Goal: Information Seeking & Learning: Find specific fact

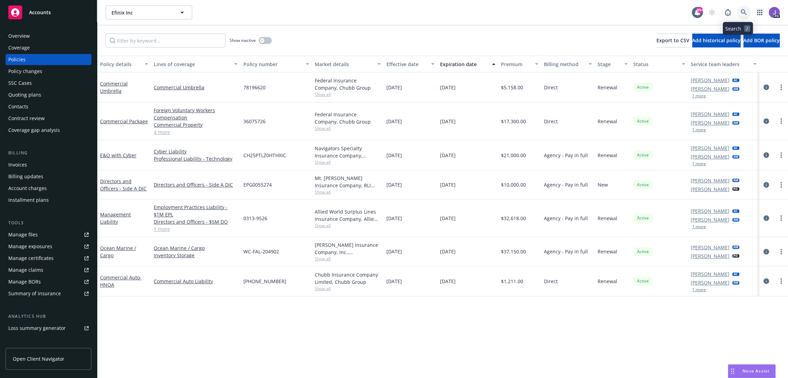
click at [740, 11] on icon at bounding box center [743, 12] width 6 height 6
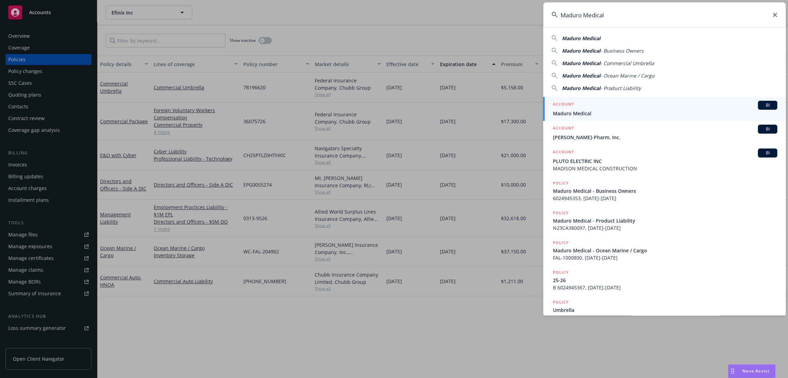
type input "Maduro Medical"
click at [584, 115] on span "Maduro Medical" at bounding box center [665, 113] width 224 height 7
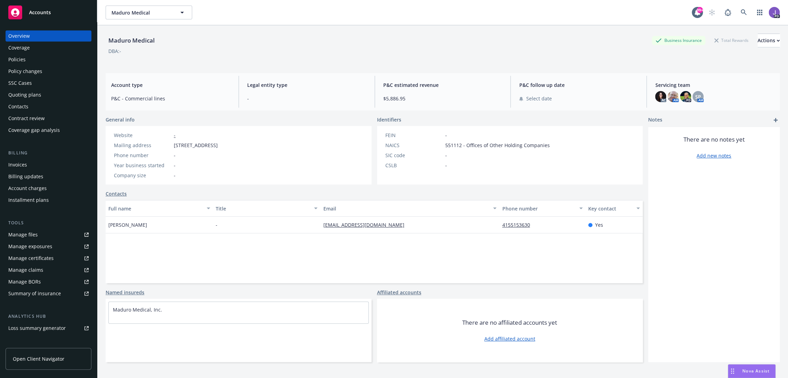
click at [18, 58] on div "Policies" at bounding box center [16, 59] width 17 height 11
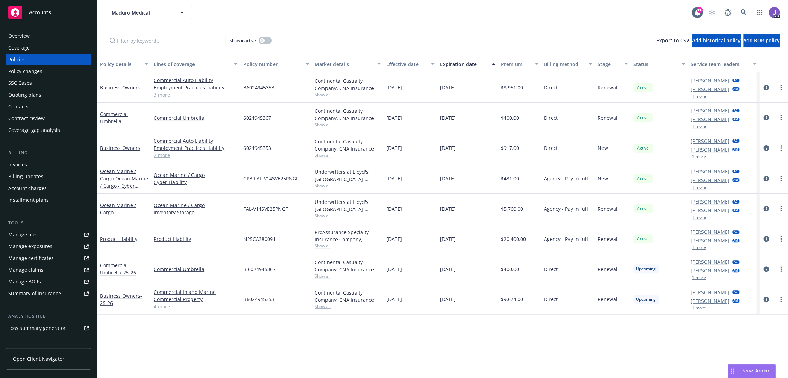
click at [169, 92] on link "3 more" at bounding box center [196, 94] width 84 height 7
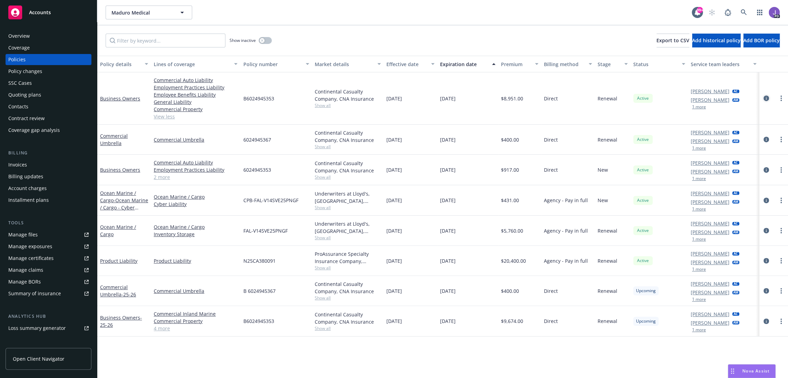
click at [763, 97] on icon "circleInformation" at bounding box center [766, 99] width 6 height 6
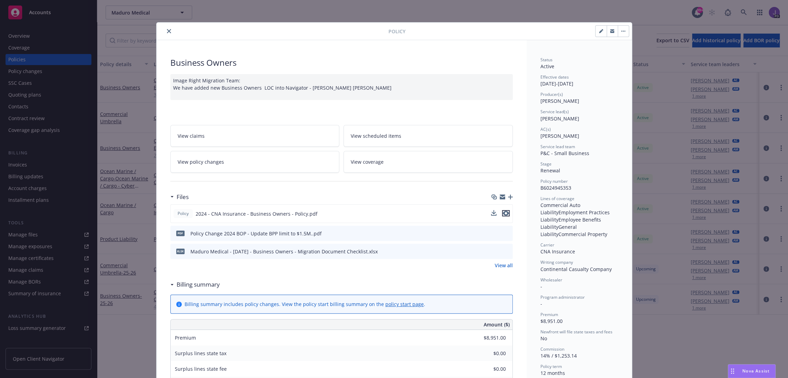
click at [503, 213] on icon "preview file" at bounding box center [506, 213] width 6 height 5
click at [167, 31] on icon "close" at bounding box center [169, 31] width 4 height 4
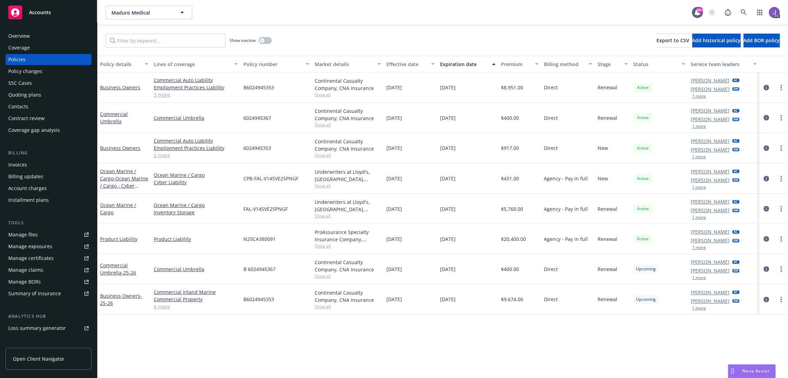
click at [38, 33] on div "Overview" at bounding box center [48, 35] width 80 height 11
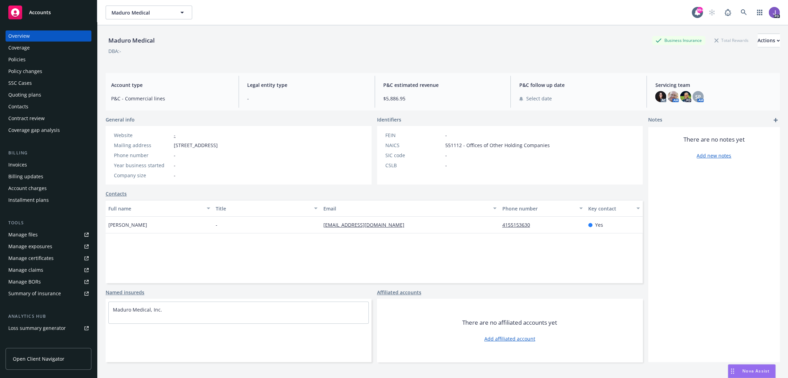
click at [213, 59] on div "Maduro Medical Business Insurance Total Rewards Actions DBA: -" at bounding box center [443, 48] width 674 height 28
click at [312, 53] on div "DBA: -" at bounding box center [443, 50] width 674 height 7
click at [198, 53] on div "DBA: -" at bounding box center [443, 50] width 674 height 7
click at [198, 58] on div "Maduro Medical Business Insurance Total Rewards Actions DBA: -" at bounding box center [443, 48] width 674 height 28
drag, startPoint x: 25, startPoint y: 61, endPoint x: 99, endPoint y: 83, distance: 77.4
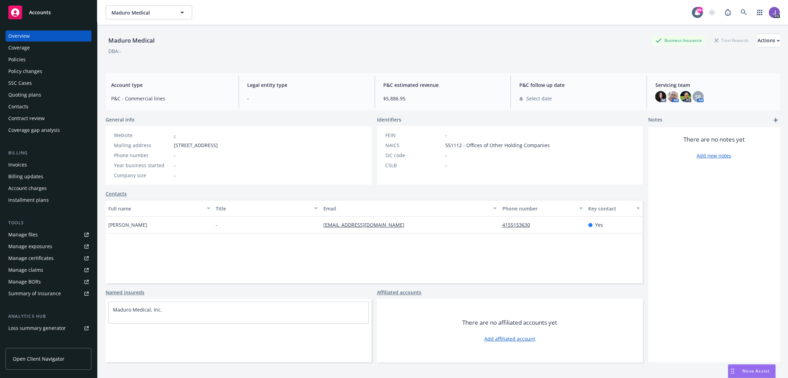
click at [25, 61] on div "Policies" at bounding box center [16, 59] width 17 height 11
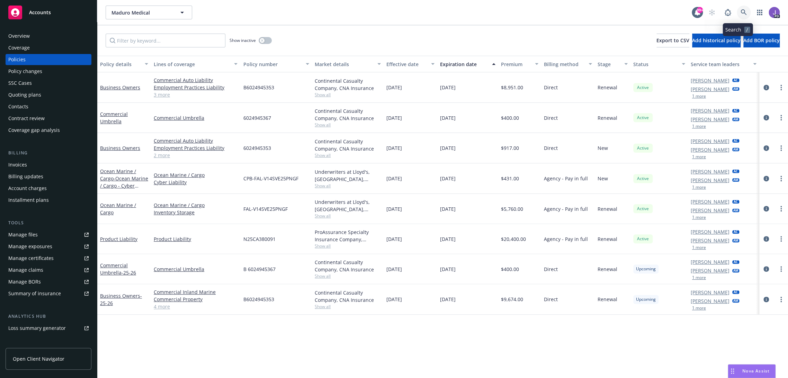
click at [737, 10] on link at bounding box center [744, 13] width 14 height 14
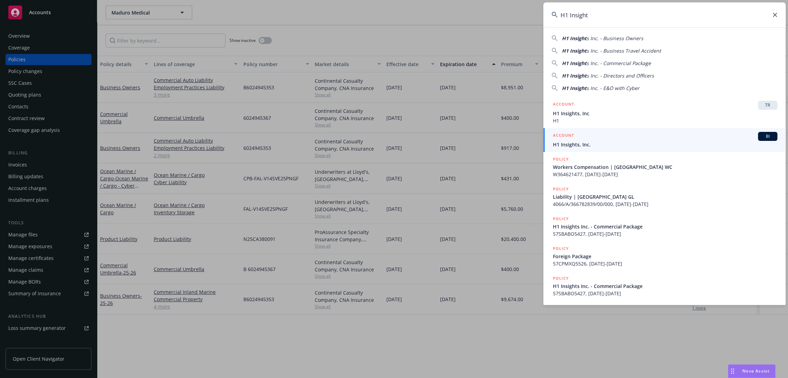
type input "H1 Insight"
drag, startPoint x: 590, startPoint y: 142, endPoint x: 520, endPoint y: 171, distance: 76.2
click at [590, 142] on span "H1 Insights, Inc." at bounding box center [665, 144] width 224 height 7
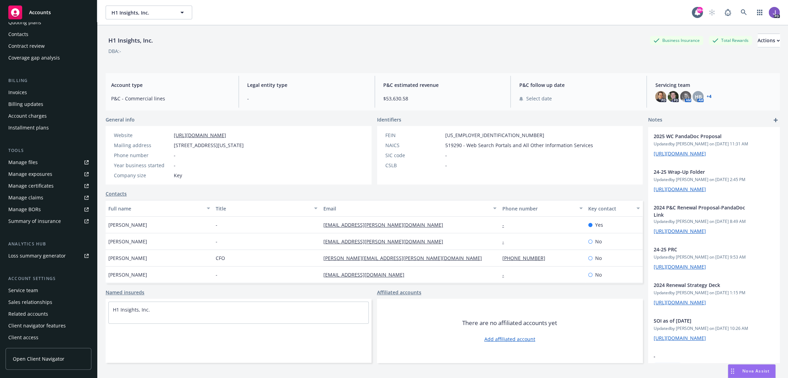
scroll to position [73, 0]
click at [33, 290] on div "Service team" at bounding box center [23, 290] width 30 height 11
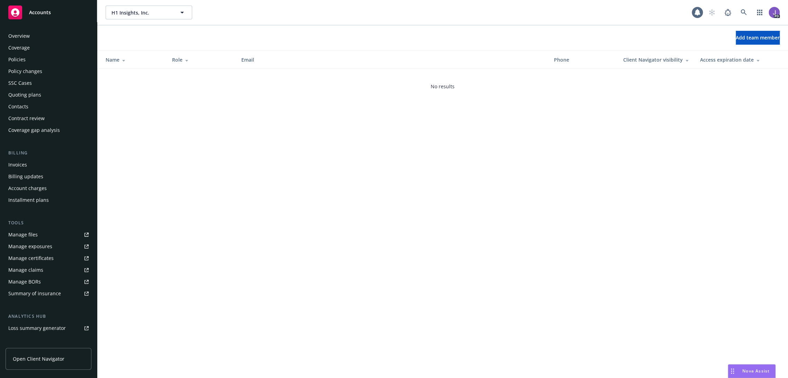
scroll to position [73, 0]
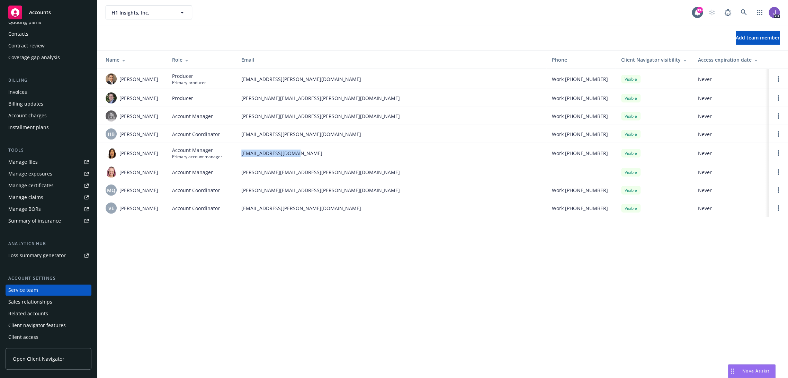
drag, startPoint x: 304, startPoint y: 151, endPoint x: 238, endPoint y: 154, distance: 65.5
click at [238, 154] on td "[EMAIL_ADDRESS][DOMAIN_NAME]" at bounding box center [391, 153] width 310 height 20
copy span "[EMAIL_ADDRESS][DOMAIN_NAME]"
click at [745, 14] on icon at bounding box center [743, 12] width 6 height 6
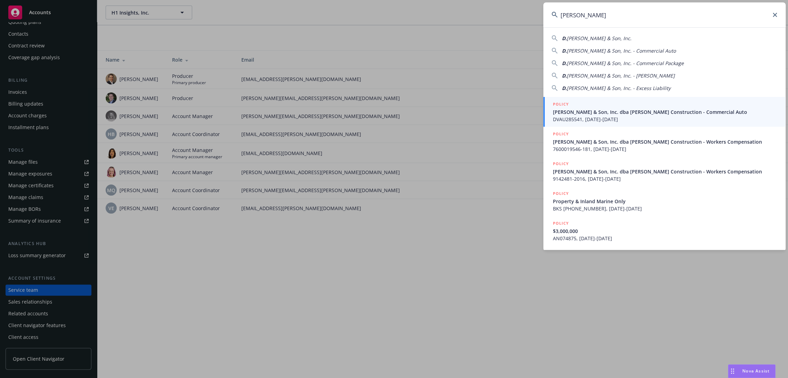
type input "[PERSON_NAME]"
click at [594, 111] on span "[PERSON_NAME] & Son, Inc. dba [PERSON_NAME] Construction - Commercial Auto" at bounding box center [665, 111] width 224 height 7
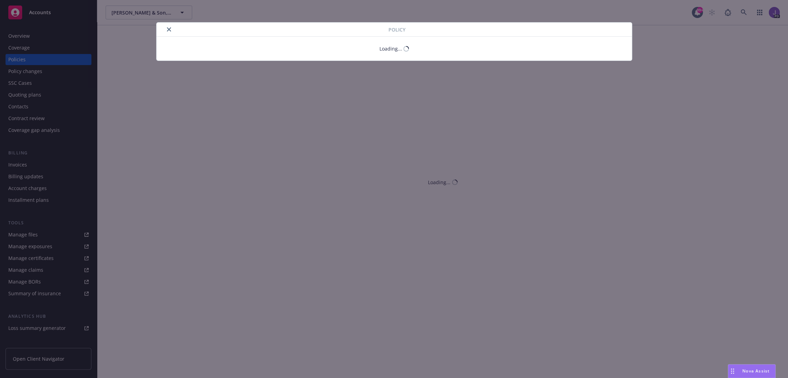
click at [167, 30] on icon "close" at bounding box center [169, 29] width 4 height 4
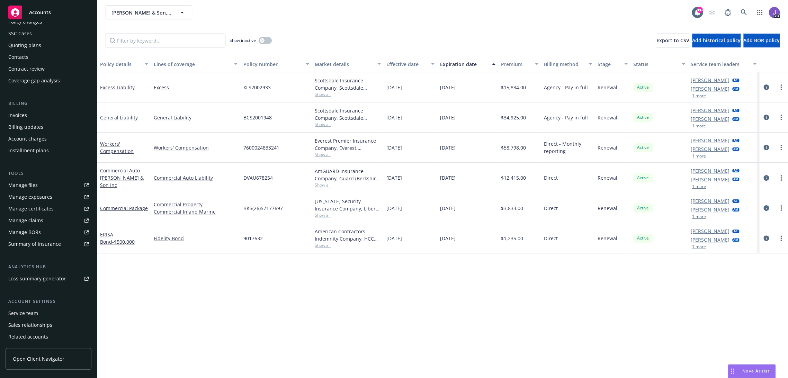
scroll to position [73, 0]
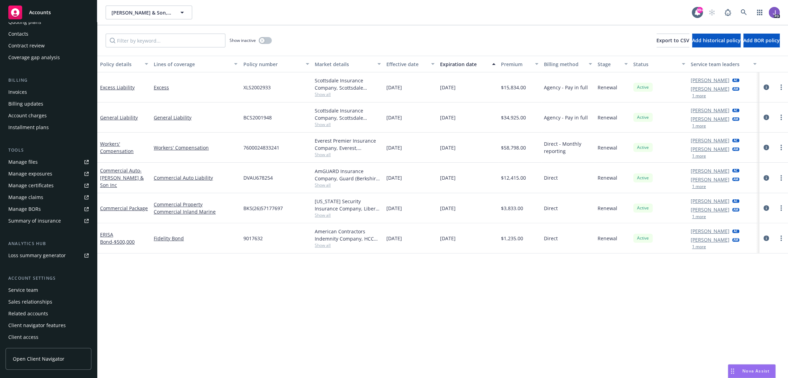
click at [33, 288] on div "Service team" at bounding box center [23, 290] width 30 height 11
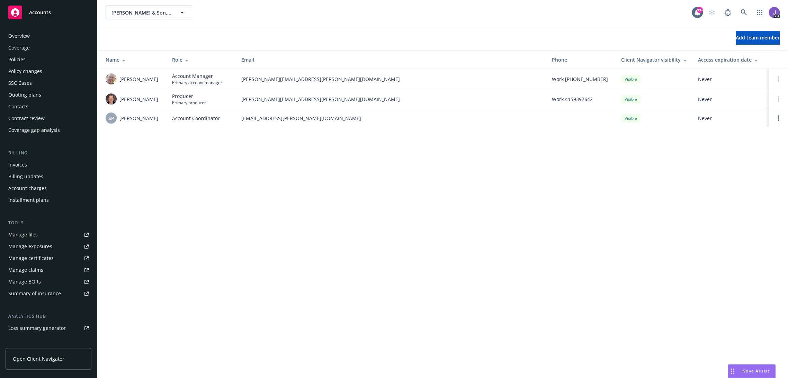
scroll to position [73, 0]
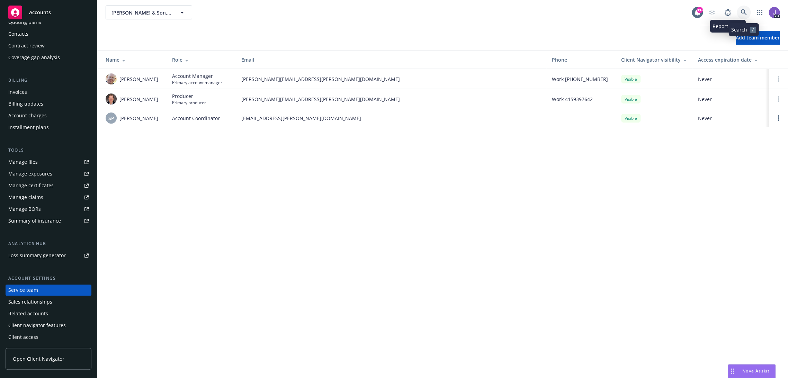
click at [739, 12] on link at bounding box center [744, 13] width 14 height 14
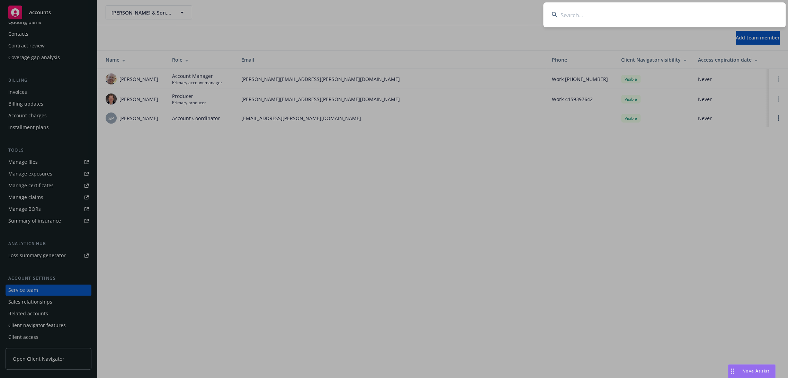
type input "TRIMICA"
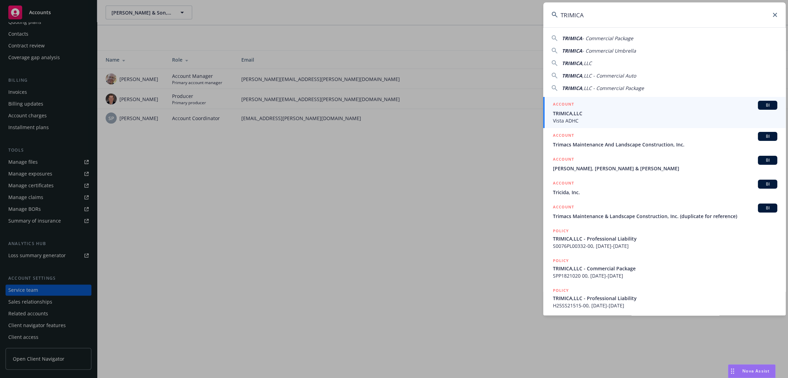
click at [587, 113] on span "TRIMICA,LLC" at bounding box center [665, 113] width 224 height 7
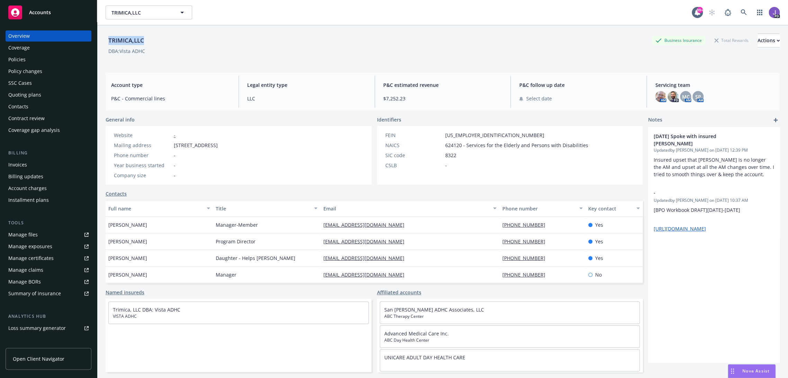
drag, startPoint x: 149, startPoint y: 41, endPoint x: 110, endPoint y: 42, distance: 39.5
click at [110, 42] on div "TRIMICA,LLC Business Insurance Total Rewards Actions" at bounding box center [443, 41] width 674 height 14
copy div "TRIMICA,LLC"
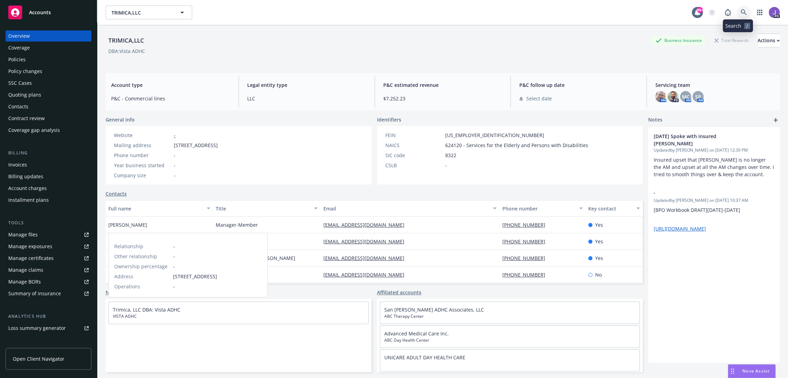
click at [740, 13] on icon at bounding box center [743, 12] width 6 height 6
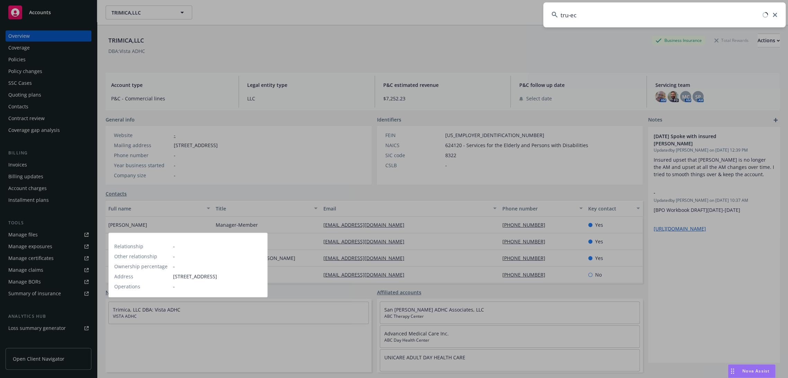
type input "tru-eco"
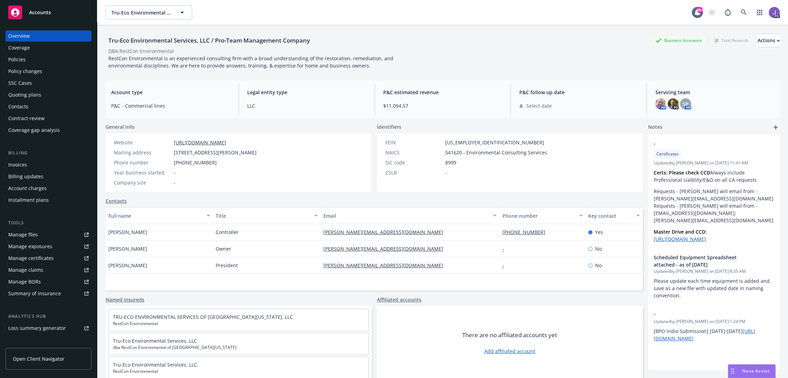
click at [426, 64] on div "Tru-Eco Environmental Services, LLC / Pro-Team Management Company Business Insu…" at bounding box center [443, 52] width 674 height 36
click at [20, 56] on div "Policies" at bounding box center [16, 59] width 17 height 11
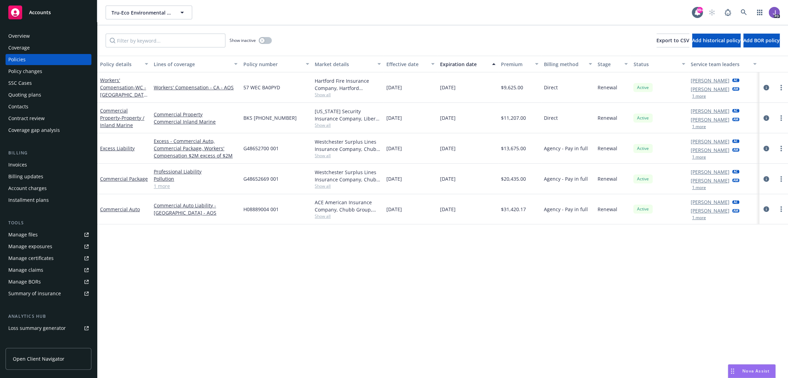
click at [165, 184] on link "1 more" at bounding box center [196, 185] width 84 height 7
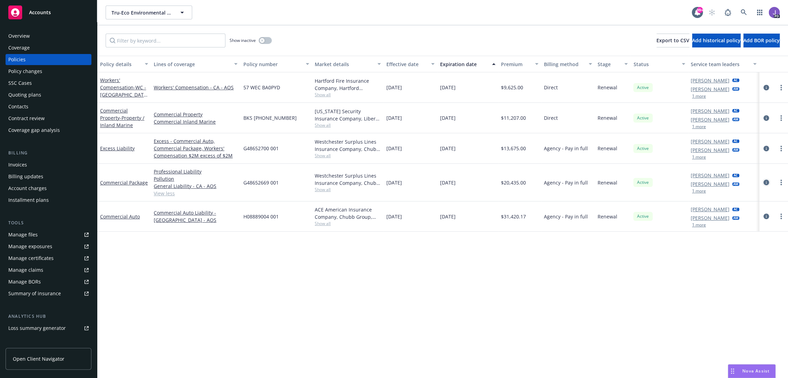
click at [763, 180] on icon "circleInformation" at bounding box center [766, 183] width 6 height 6
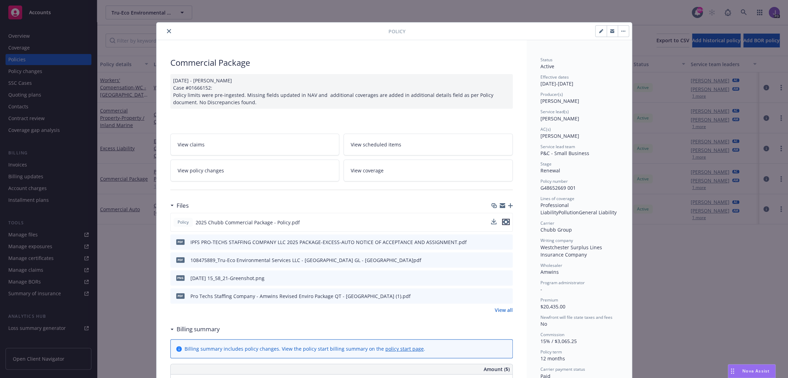
click at [503, 221] on icon "preview file" at bounding box center [506, 221] width 6 height 5
click at [167, 31] on icon "close" at bounding box center [169, 31] width 4 height 4
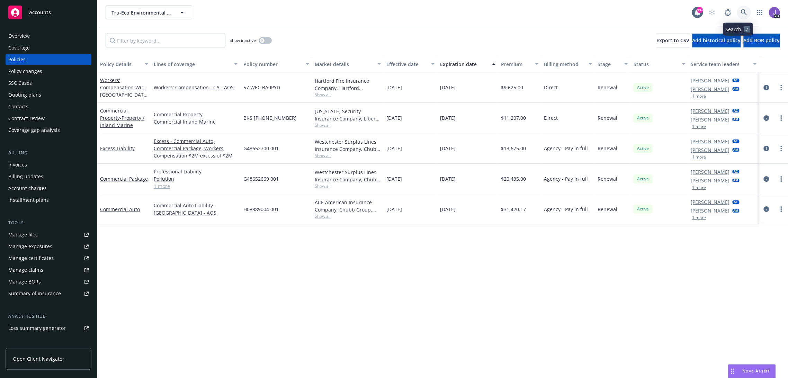
click at [737, 10] on link at bounding box center [744, 13] width 14 height 14
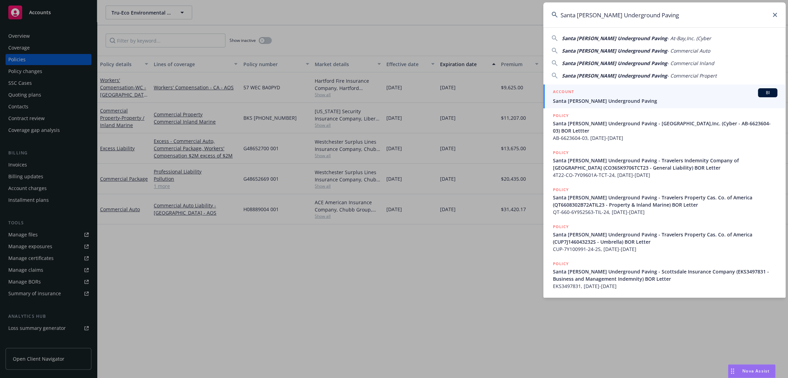
type input "Santa [PERSON_NAME] Underground Paving"
click at [599, 101] on span "Santa [PERSON_NAME] Underground Paving" at bounding box center [665, 100] width 224 height 7
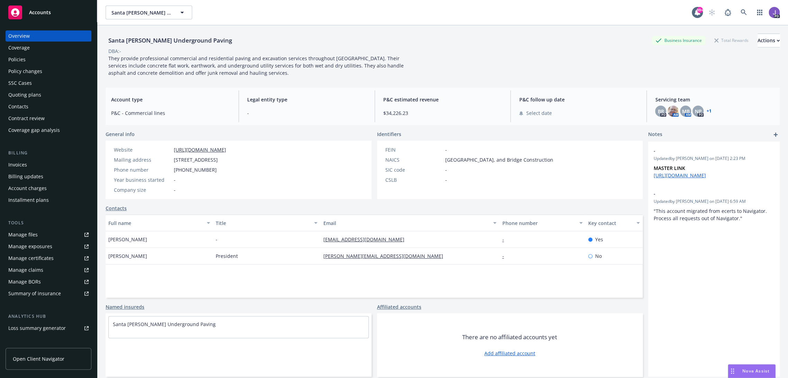
click at [17, 60] on div "Policies" at bounding box center [16, 59] width 17 height 11
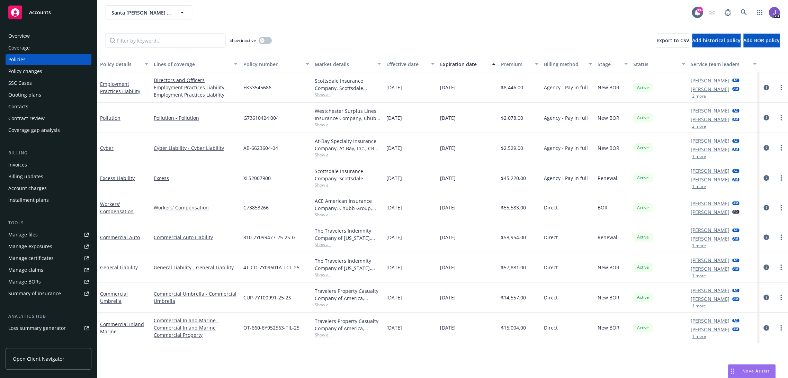
drag, startPoint x: 323, startPoint y: 95, endPoint x: 388, endPoint y: 93, distance: 65.1
click at [323, 95] on span "Show all" at bounding box center [348, 95] width 66 height 6
click at [372, 41] on div "Show inactive Export to CSV Add historical policy Add BOR policy" at bounding box center [442, 40] width 691 height 30
click at [740, 13] on icon at bounding box center [743, 12] width 6 height 6
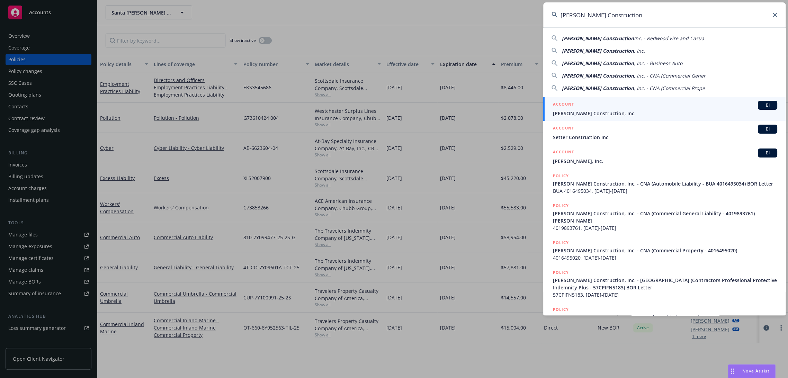
type input "[PERSON_NAME] Construction"
click at [569, 110] on span "[PERSON_NAME] Construction, Inc." at bounding box center [665, 113] width 224 height 7
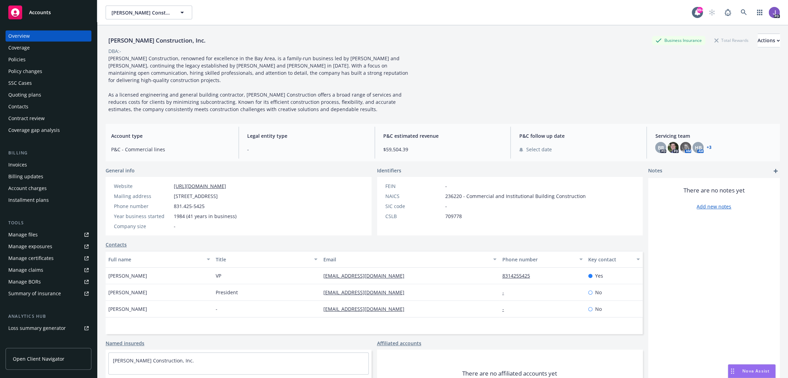
click at [45, 61] on div "Policies" at bounding box center [48, 59] width 80 height 11
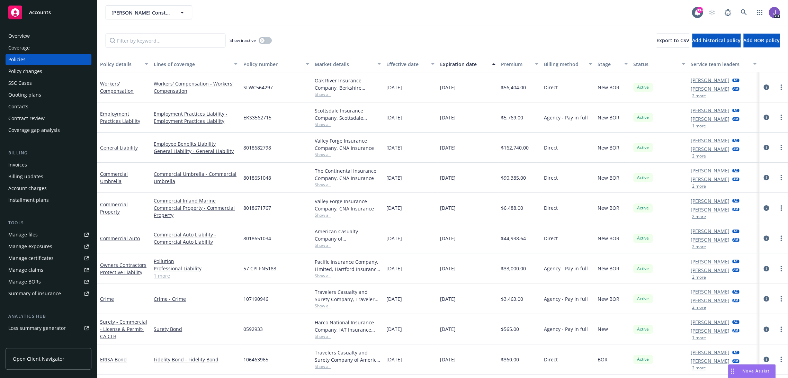
click at [481, 31] on div "Show inactive Export to CSV Add historical policy Add BOR policy" at bounding box center [442, 40] width 691 height 30
click at [740, 14] on icon at bounding box center [743, 12] width 6 height 6
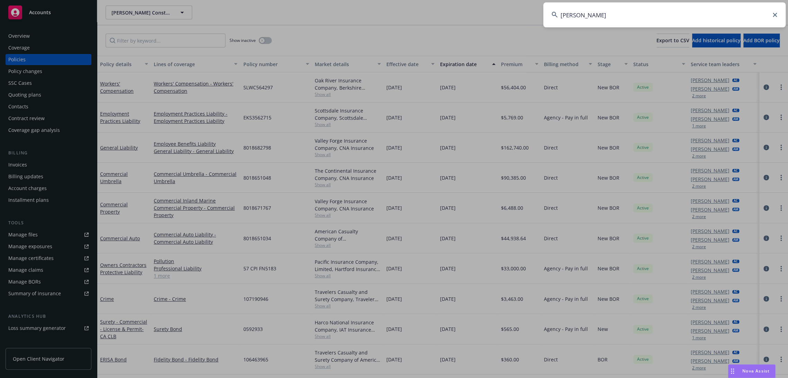
type input "[PERSON_NAME]"
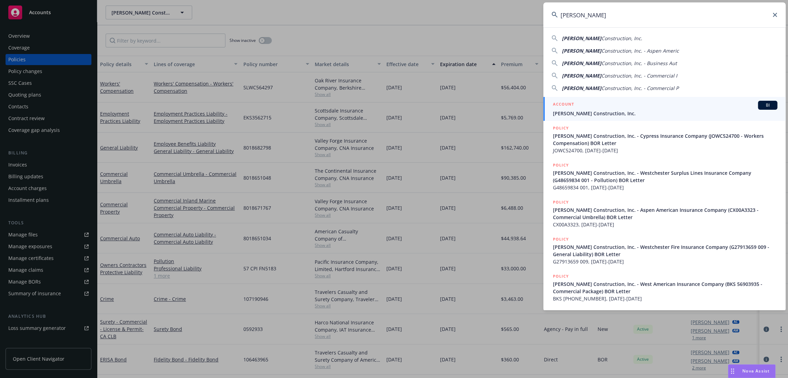
click at [587, 109] on div "ACCOUNT BI" at bounding box center [665, 105] width 224 height 9
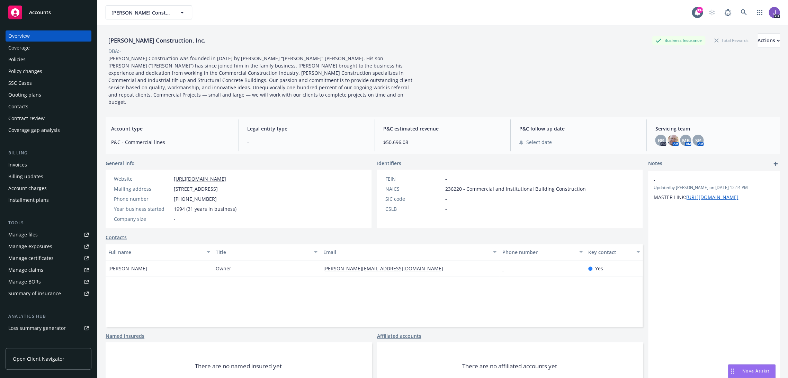
click at [35, 57] on div "Policies" at bounding box center [48, 59] width 80 height 11
